Goal: Task Accomplishment & Management: Use online tool/utility

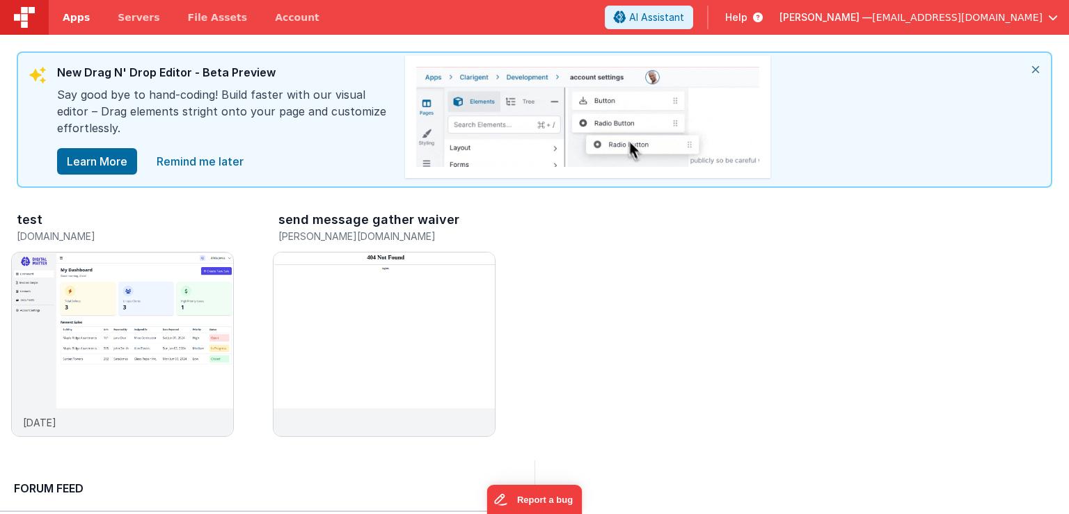
click at [77, 18] on span "Apps" at bounding box center [76, 17] width 27 height 14
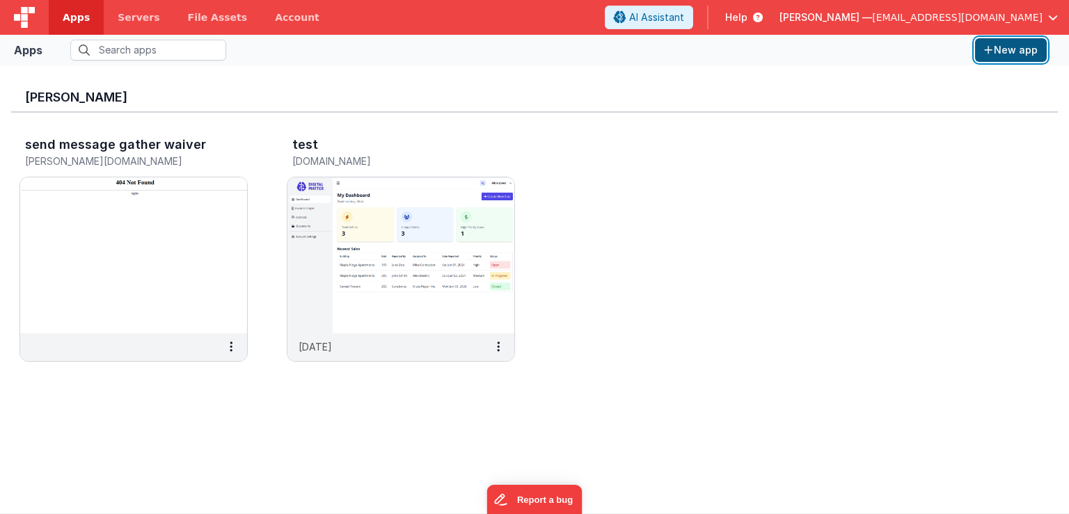
click at [1015, 44] on button "New app" at bounding box center [1011, 50] width 72 height 24
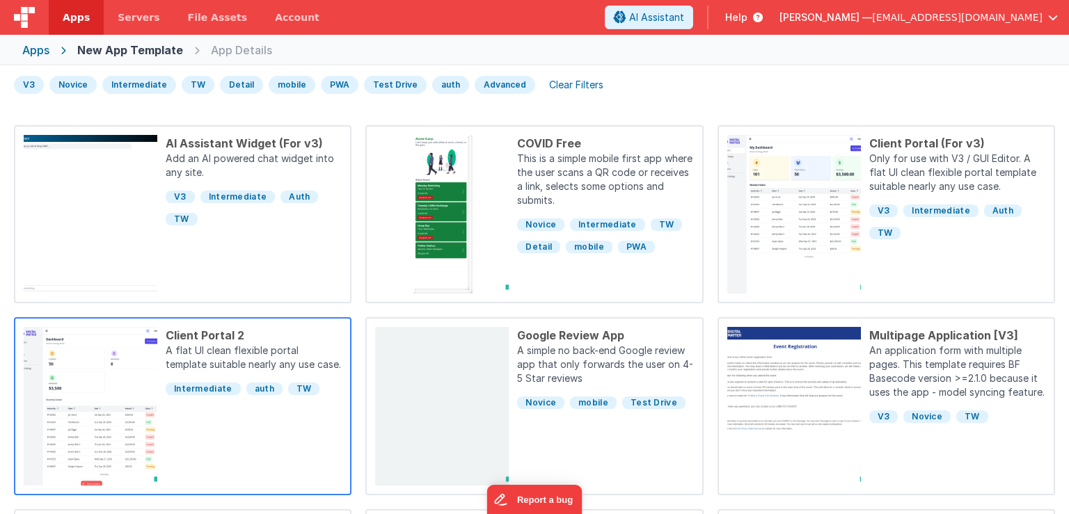
scroll to position [67, 0]
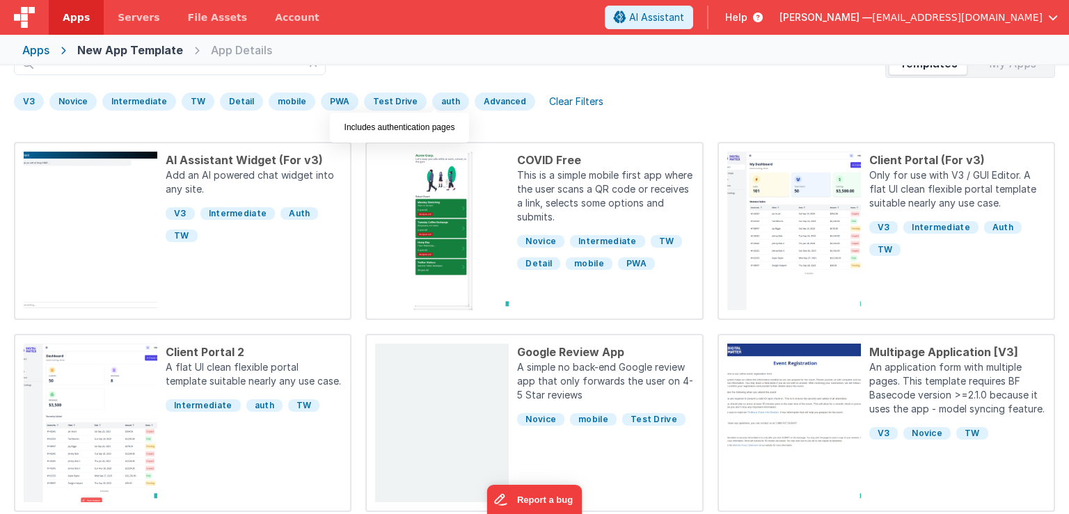
click at [432, 105] on div "auth" at bounding box center [450, 102] width 37 height 18
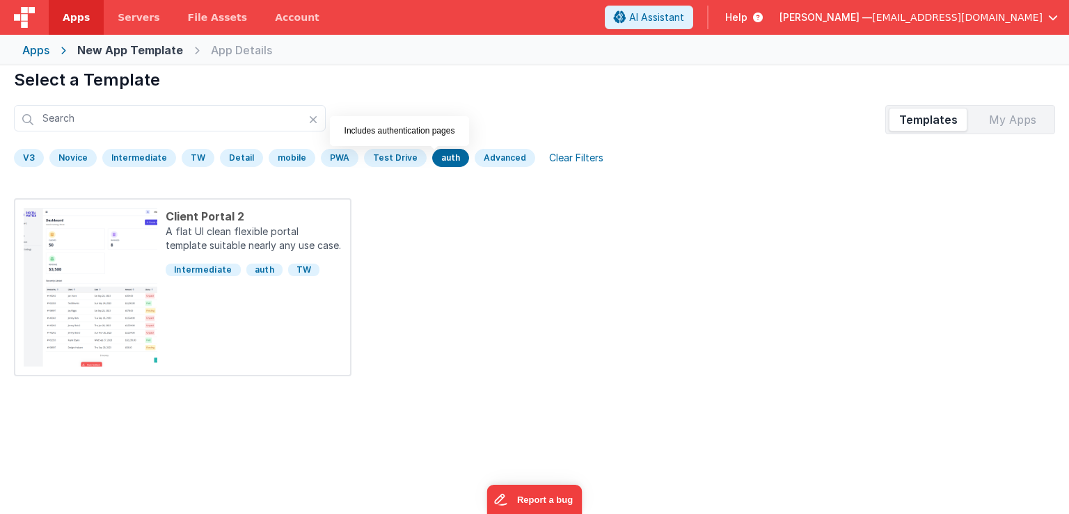
scroll to position [10, 0]
click at [383, 155] on div "Test Drive" at bounding box center [395, 159] width 63 height 18
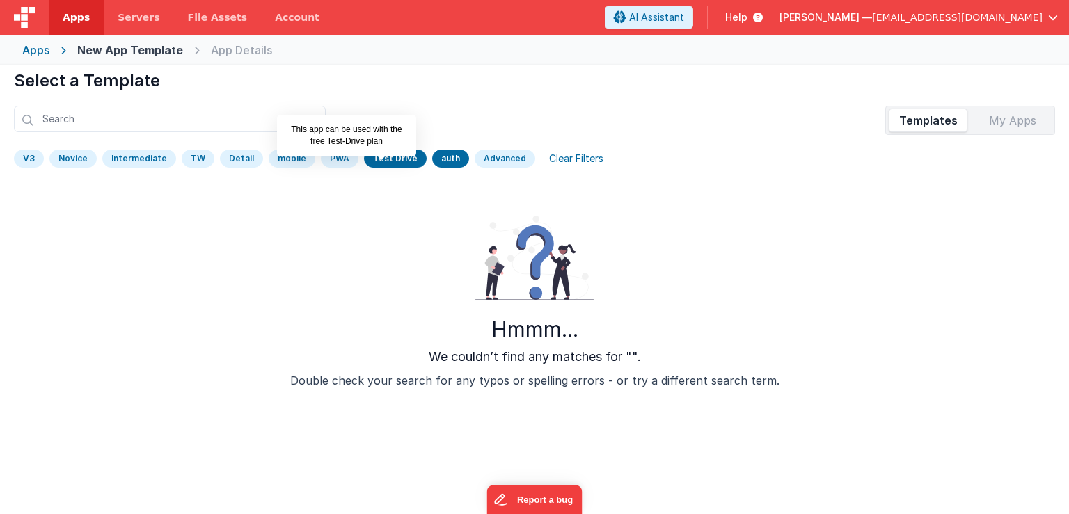
scroll to position [0, 0]
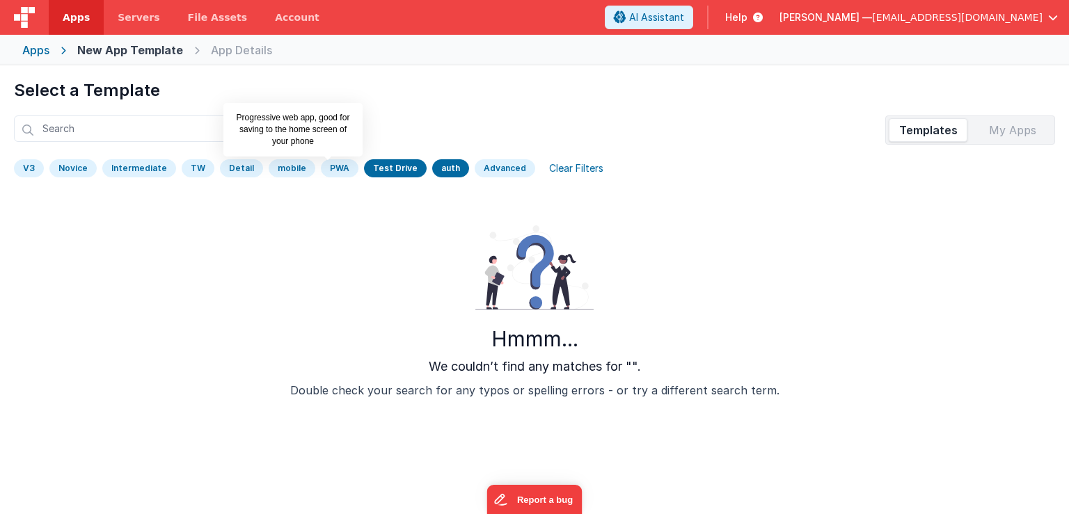
click at [331, 175] on div "PWA" at bounding box center [340, 168] width 38 height 18
click at [289, 169] on div "mobile" at bounding box center [292, 168] width 47 height 18
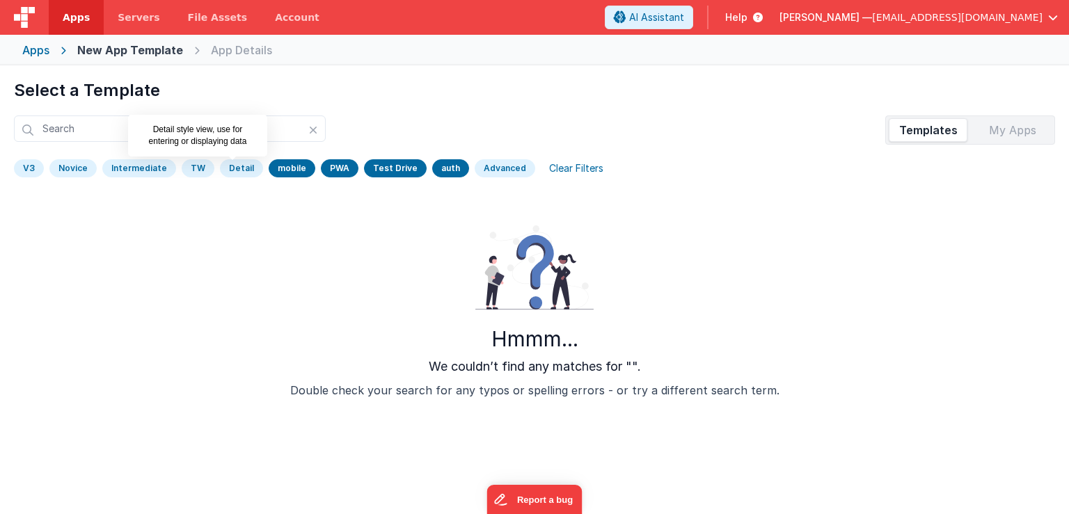
click at [227, 173] on div "Detail" at bounding box center [241, 168] width 43 height 18
click at [142, 164] on div "Intermediate" at bounding box center [139, 168] width 74 height 18
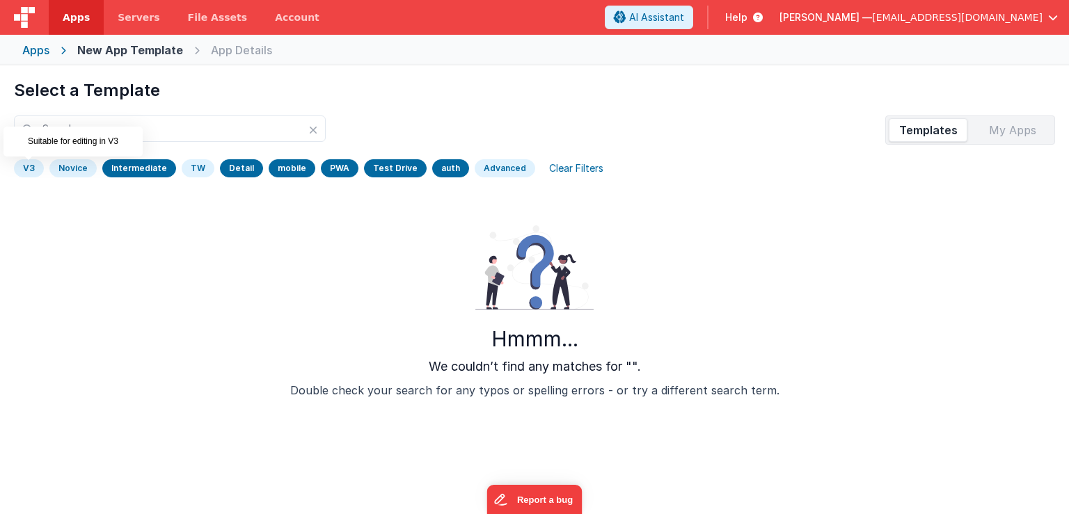
click at [33, 166] on div "V3" at bounding box center [29, 168] width 30 height 18
click at [40, 54] on div "Apps" at bounding box center [35, 50] width 27 height 17
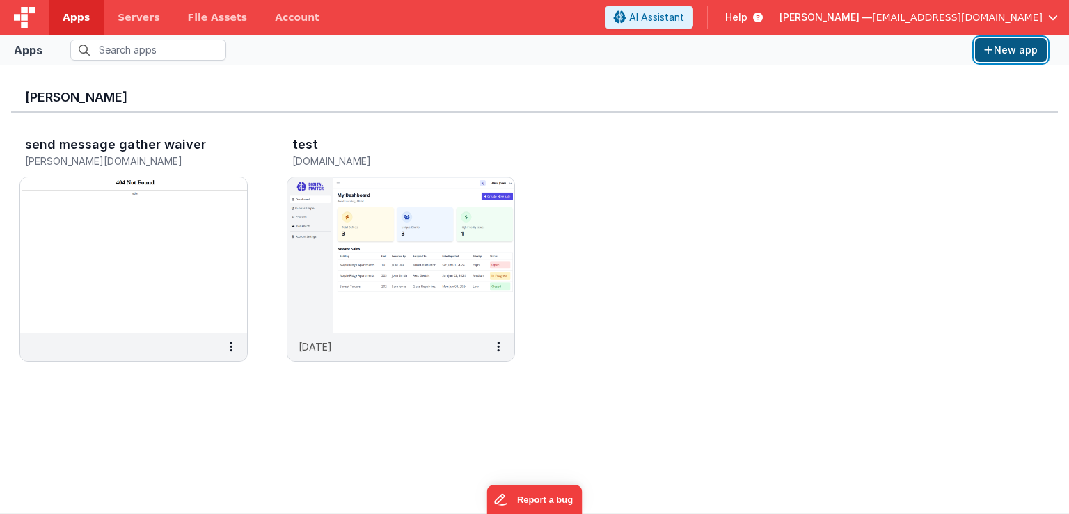
click at [1026, 51] on button "New app" at bounding box center [1011, 50] width 72 height 24
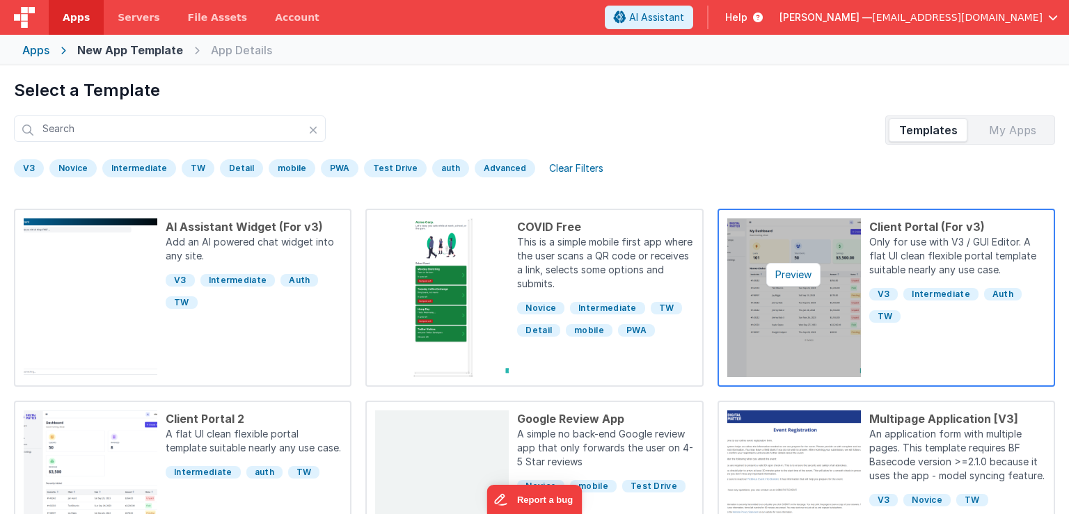
click at [838, 305] on img at bounding box center [794, 298] width 134 height 159
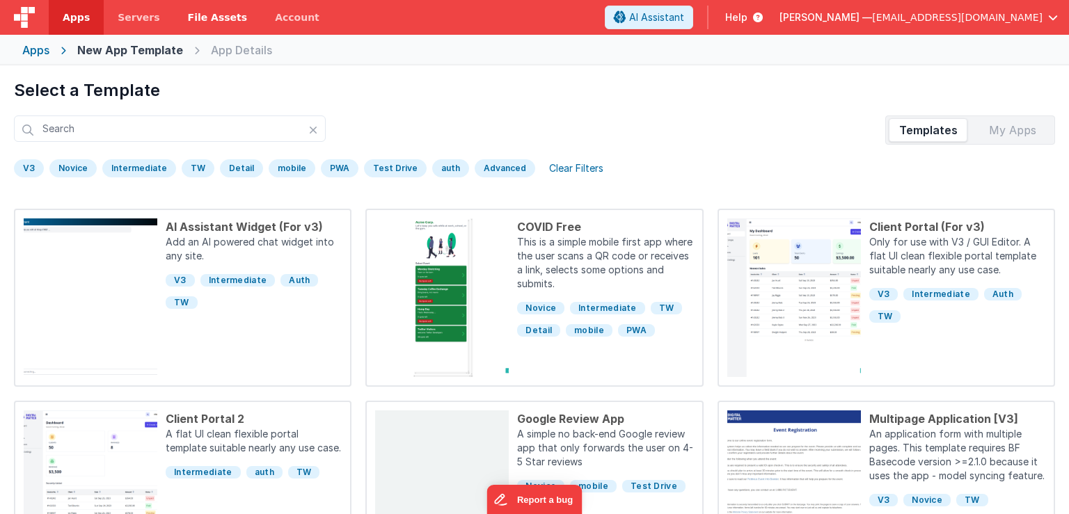
click at [197, 19] on span "File Assets" at bounding box center [218, 17] width 60 height 14
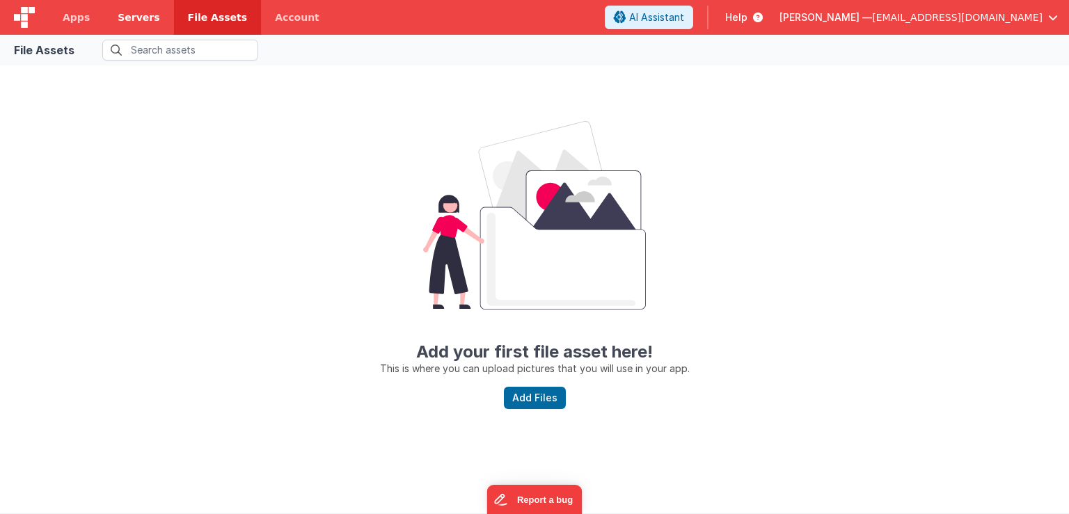
click at [142, 21] on span "Servers" at bounding box center [139, 17] width 42 height 14
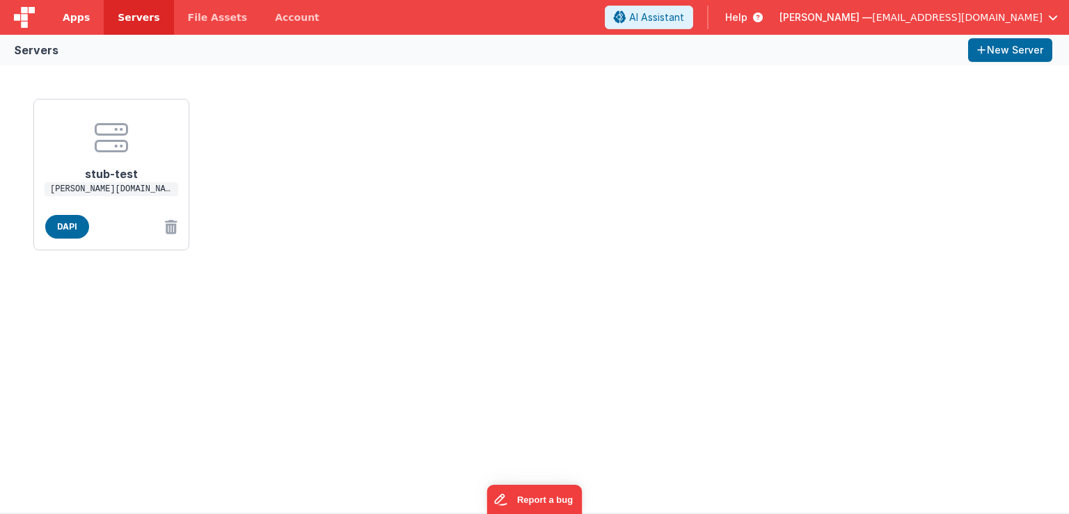
click at [79, 19] on span "Apps" at bounding box center [76, 17] width 27 height 14
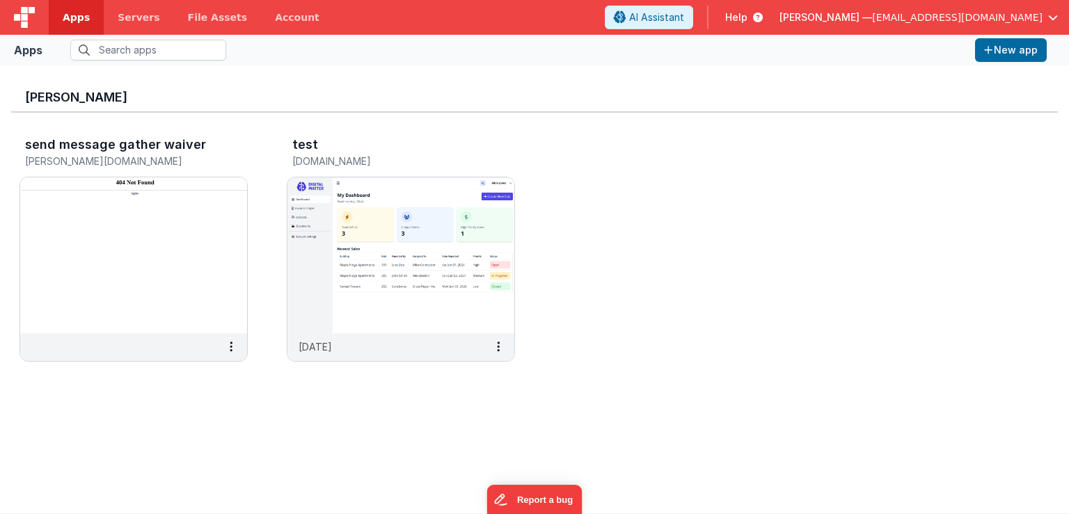
click at [22, 24] on img at bounding box center [24, 17] width 21 height 21
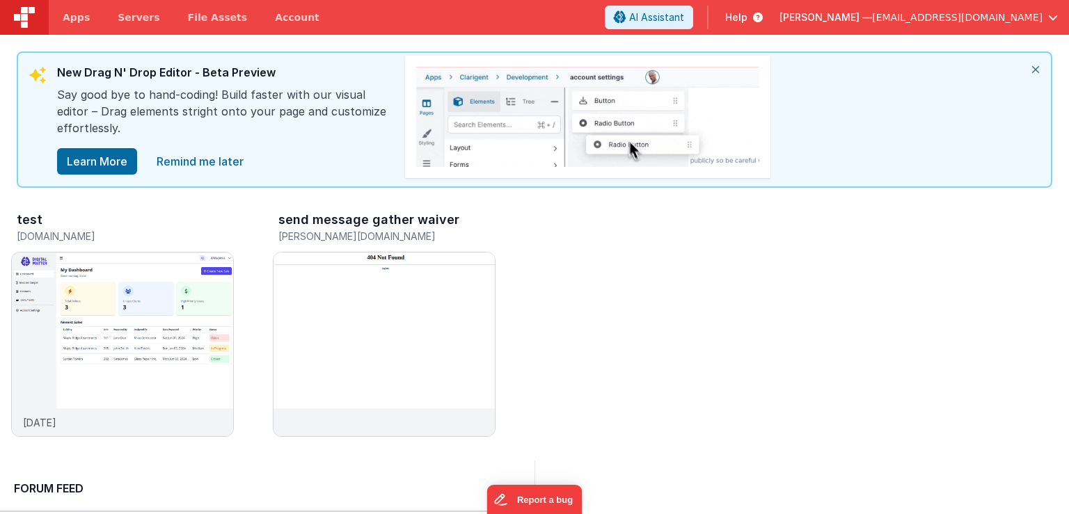
click at [29, 19] on img at bounding box center [24, 17] width 21 height 21
click at [763, 18] on icon at bounding box center [754, 17] width 15 height 14
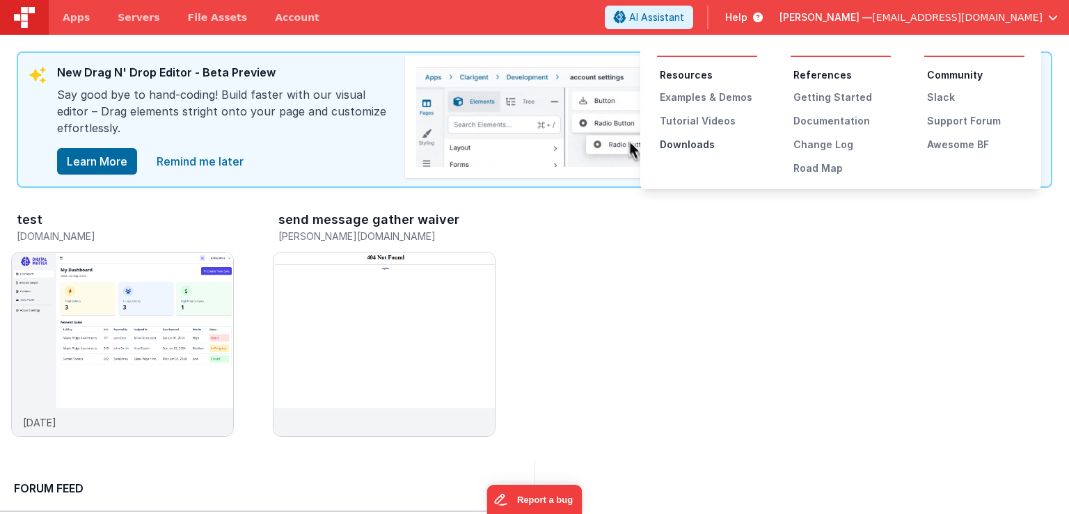
click at [700, 142] on div "Downloads" at bounding box center [708, 145] width 97 height 14
